Goal: Information Seeking & Learning: Learn about a topic

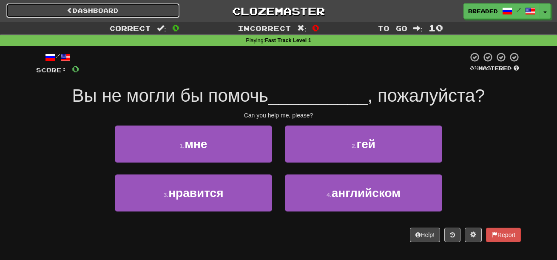
click at [158, 8] on link "Dashboard" at bounding box center [92, 10] width 173 height 14
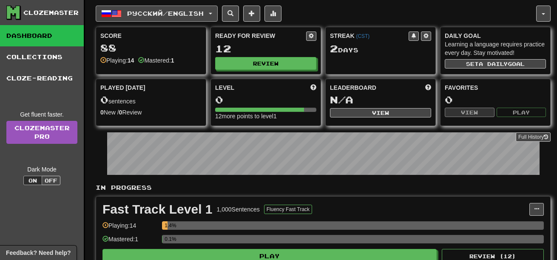
click at [159, 12] on span "Русский / English" at bounding box center [165, 13] width 77 height 7
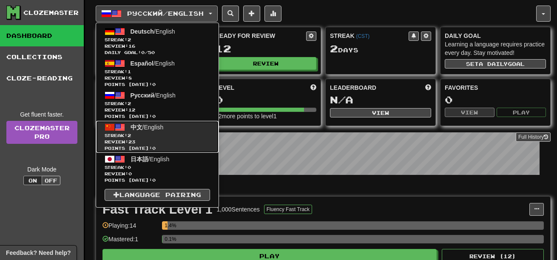
click at [151, 130] on span "中文 / English" at bounding box center [147, 127] width 33 height 7
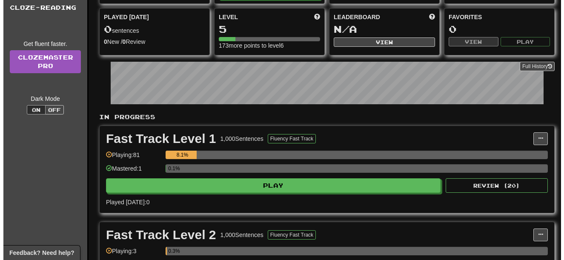
scroll to position [99, 0]
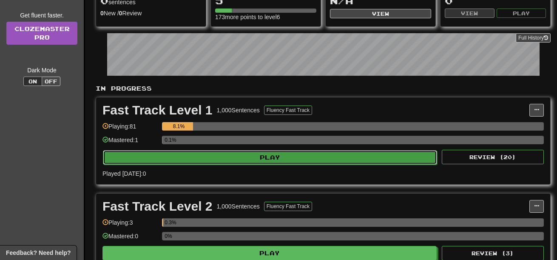
click at [237, 155] on button "Play" at bounding box center [270, 157] width 334 height 14
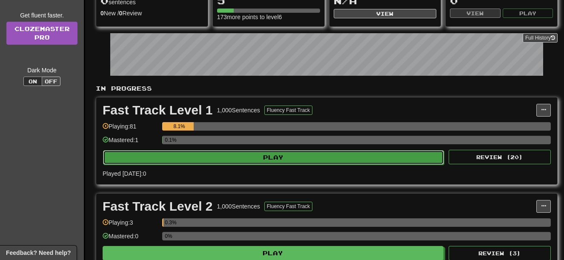
select select "**"
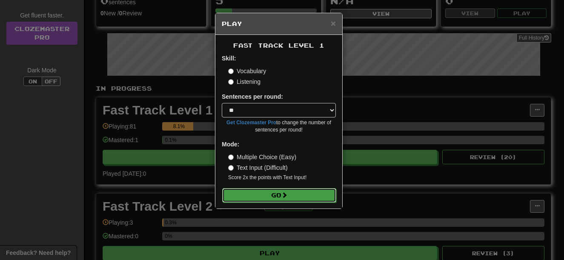
click at [274, 196] on button "Go" at bounding box center [279, 195] width 114 height 14
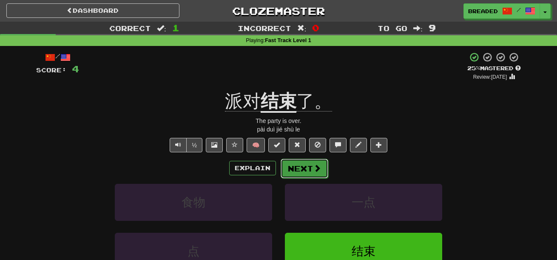
click at [304, 173] on button "Next" at bounding box center [305, 169] width 48 height 20
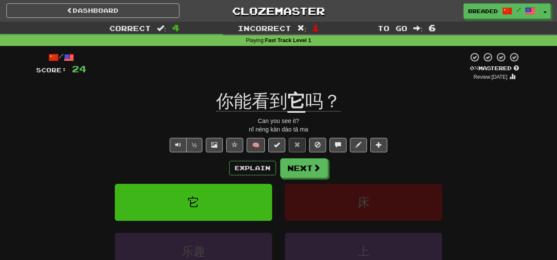
click at [298, 94] on u "它" at bounding box center [297, 102] width 18 height 22
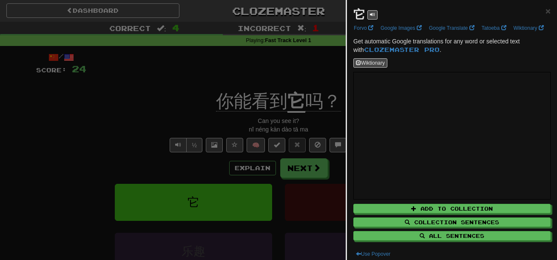
click at [333, 160] on div at bounding box center [278, 130] width 557 height 260
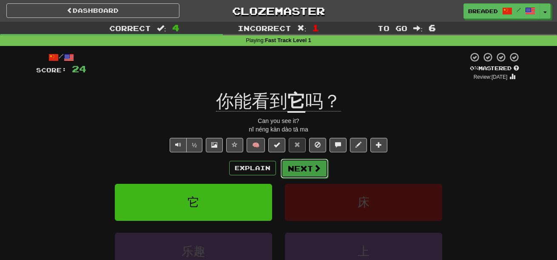
click at [314, 168] on span at bounding box center [318, 168] width 8 height 8
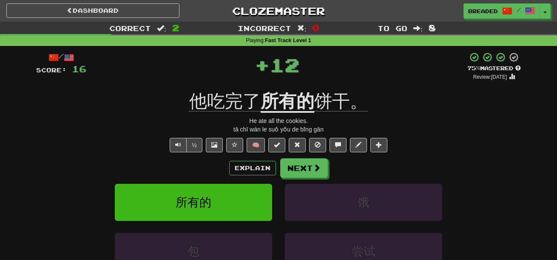
click at [282, 102] on u "所有的" at bounding box center [288, 102] width 54 height 22
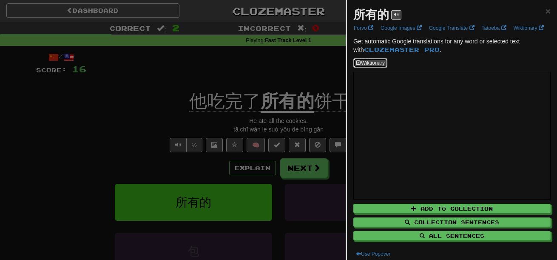
click at [382, 68] on button "Wiktionary" at bounding box center [370, 62] width 34 height 9
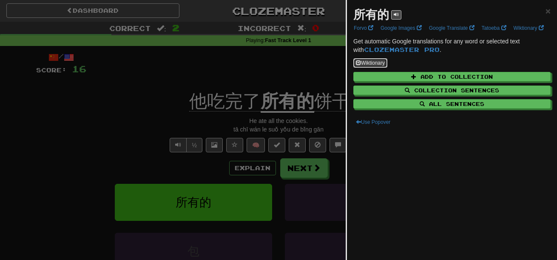
click at [379, 68] on button "Wiktionary" at bounding box center [370, 62] width 34 height 9
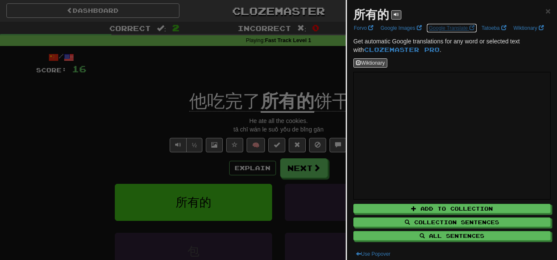
click at [433, 32] on link "Google Translate" at bounding box center [452, 27] width 51 height 9
click at [305, 72] on div at bounding box center [278, 130] width 557 height 260
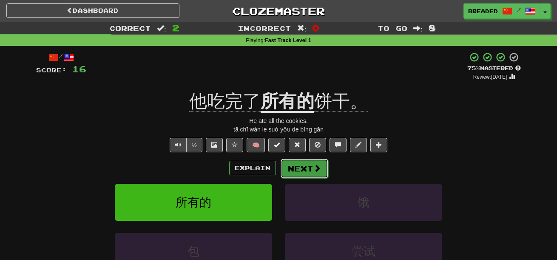
click at [299, 170] on button "Next" at bounding box center [305, 169] width 48 height 20
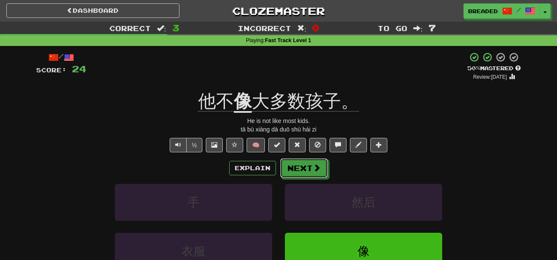
click at [299, 170] on button "Next" at bounding box center [304, 168] width 48 height 20
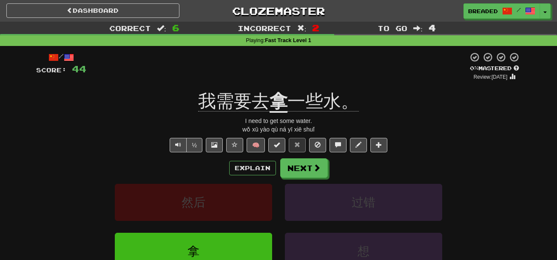
click at [282, 105] on u "拿" at bounding box center [279, 102] width 18 height 22
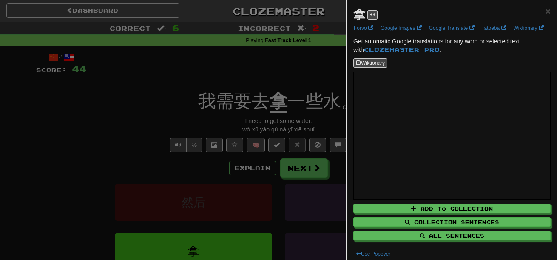
click at [274, 186] on div at bounding box center [278, 130] width 557 height 260
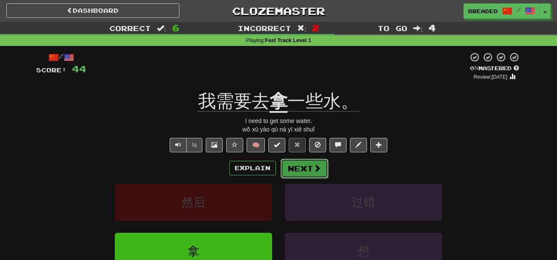
click at [308, 170] on button "Next" at bounding box center [305, 169] width 48 height 20
